Goal: Information Seeking & Learning: Learn about a topic

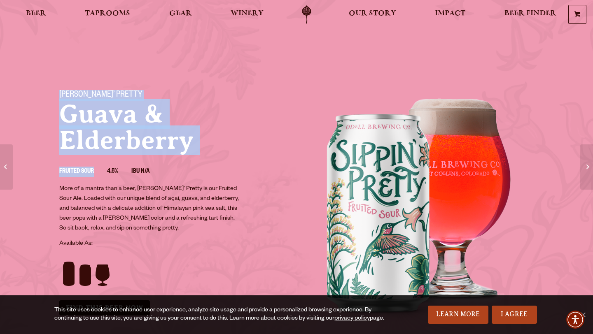
drag, startPoint x: 45, startPoint y: 93, endPoint x: 93, endPoint y: 175, distance: 95.6
click at [93, 175] on div "[PERSON_NAME]’ Pretty [PERSON_NAME] & [PERSON_NAME] Fruited Sour 4.5% IBU N/A M…" at bounding box center [296, 209] width 593 height 259
copy div "[PERSON_NAME]’ Pretty Guava & Elderberry Fruited Sour"
click at [240, 137] on p "Guava & Elderberry" at bounding box center [172, 127] width 227 height 53
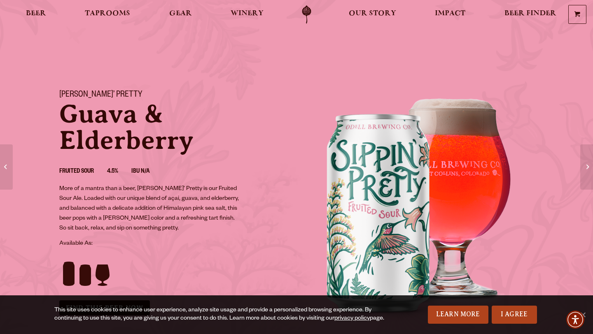
click at [99, 127] on p "Guava & Elderberry" at bounding box center [172, 127] width 227 height 53
click at [302, 14] on link "Odell Home" at bounding box center [306, 14] width 31 height 19
